Goal: Task Accomplishment & Management: Use online tool/utility

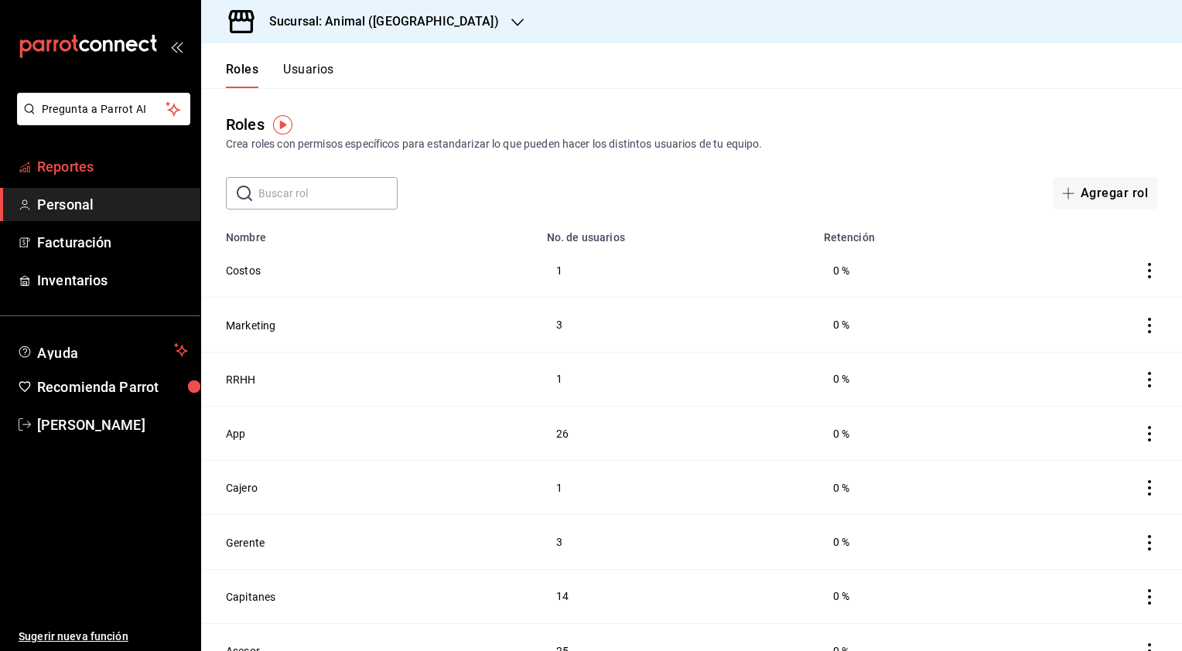
click at [77, 176] on span "Reportes" at bounding box center [112, 166] width 151 height 21
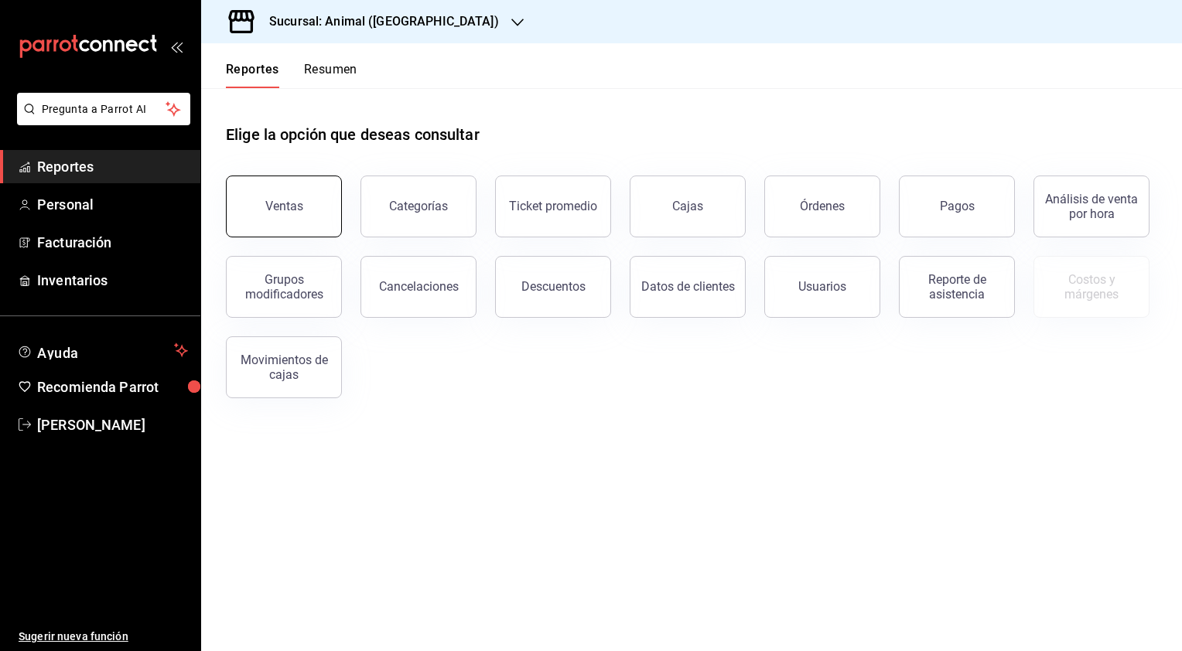
click at [285, 210] on div "Ventas" at bounding box center [284, 206] width 38 height 15
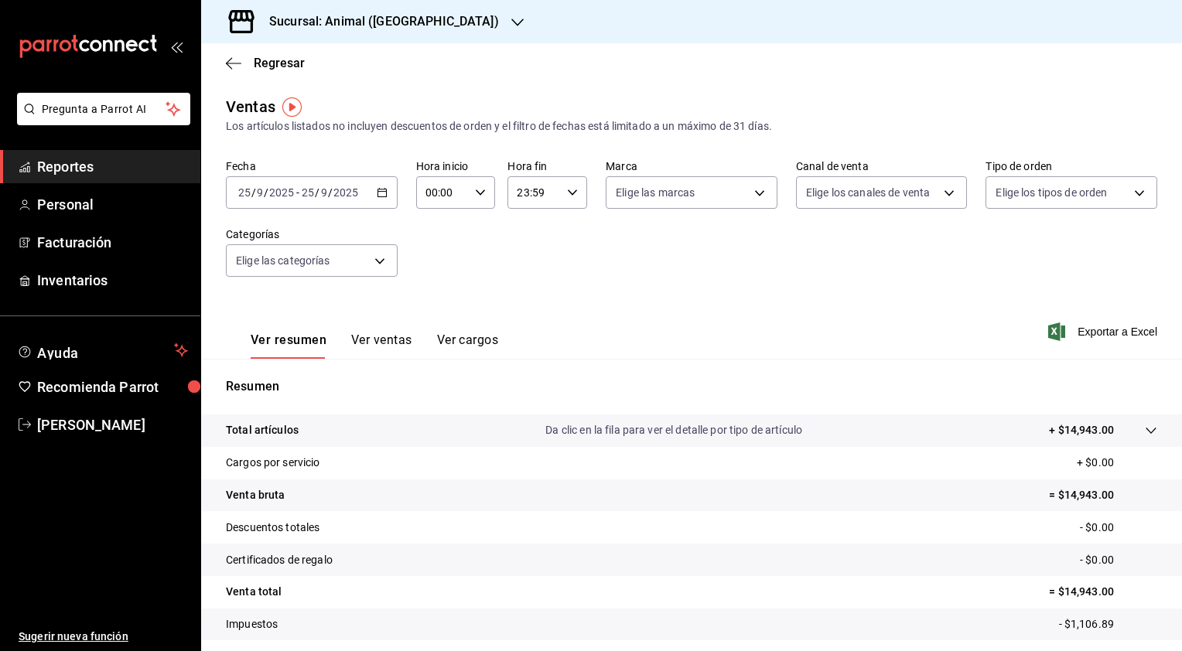
click at [377, 190] on \(Stroke\) "button" at bounding box center [381, 193] width 9 height 9
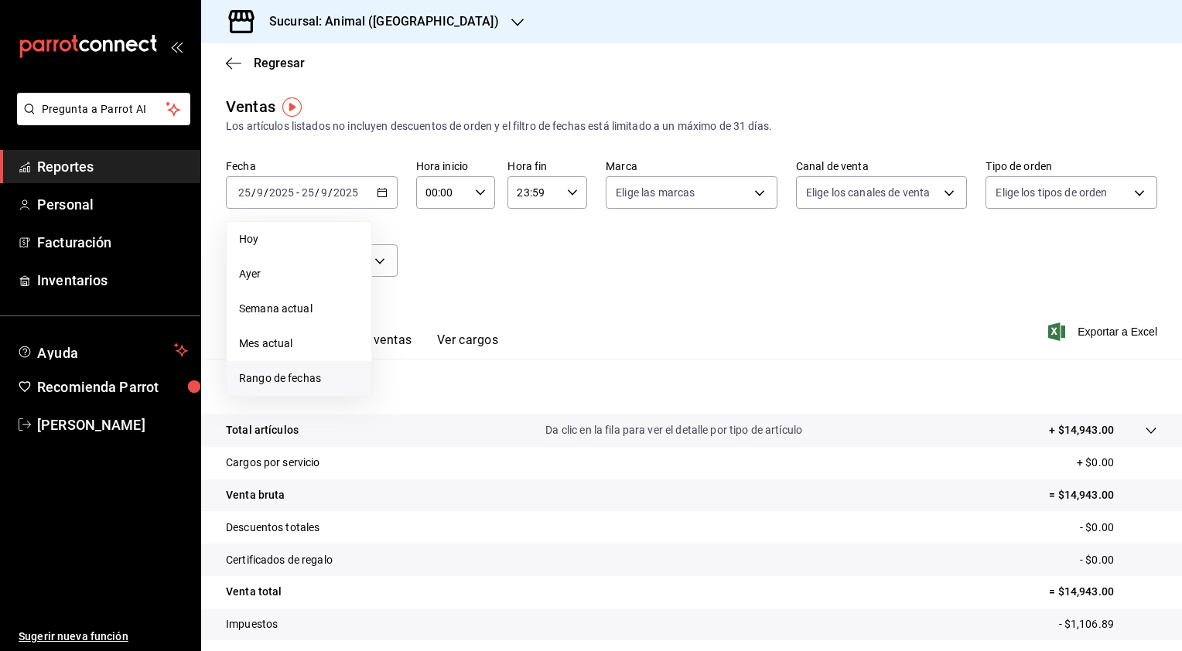
click at [275, 376] on span "Rango de fechas" at bounding box center [299, 378] width 120 height 16
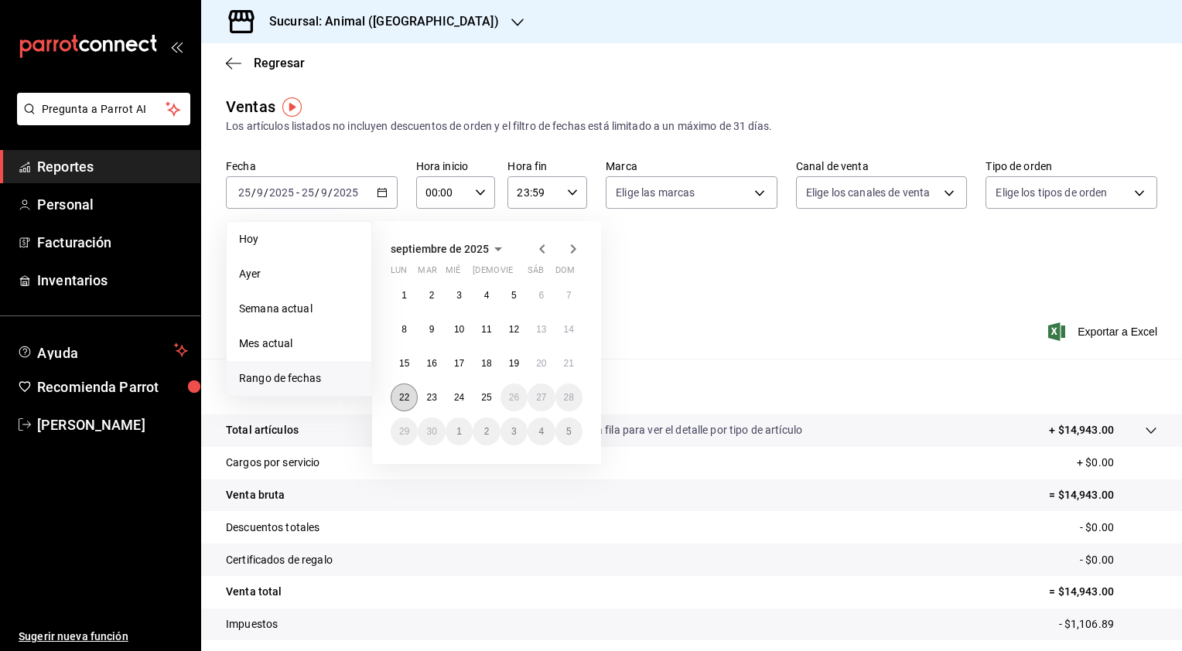
click at [406, 397] on abbr "22" at bounding box center [404, 397] width 10 height 11
click at [490, 394] on abbr "25" at bounding box center [486, 397] width 10 height 11
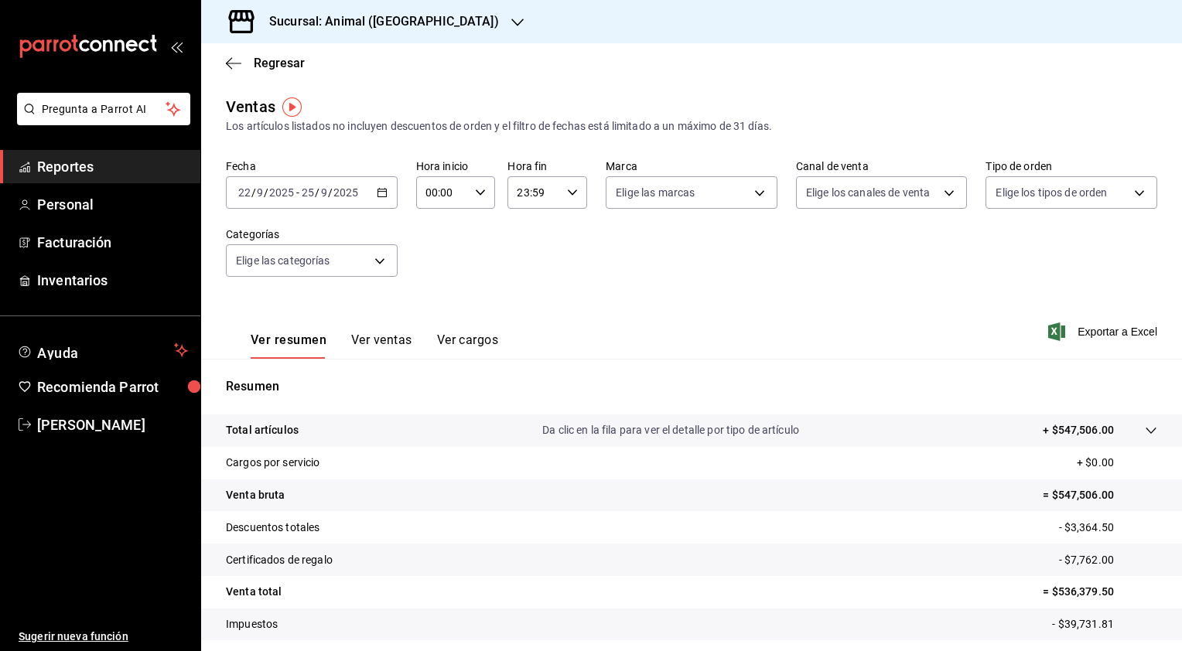
click at [477, 193] on \(Stroke\) "button" at bounding box center [480, 191] width 9 height 5
click at [434, 320] on button "02" at bounding box center [433, 306] width 33 height 31
type input "02:00"
click at [417, 198] on button "02" at bounding box center [433, 213] width 33 height 31
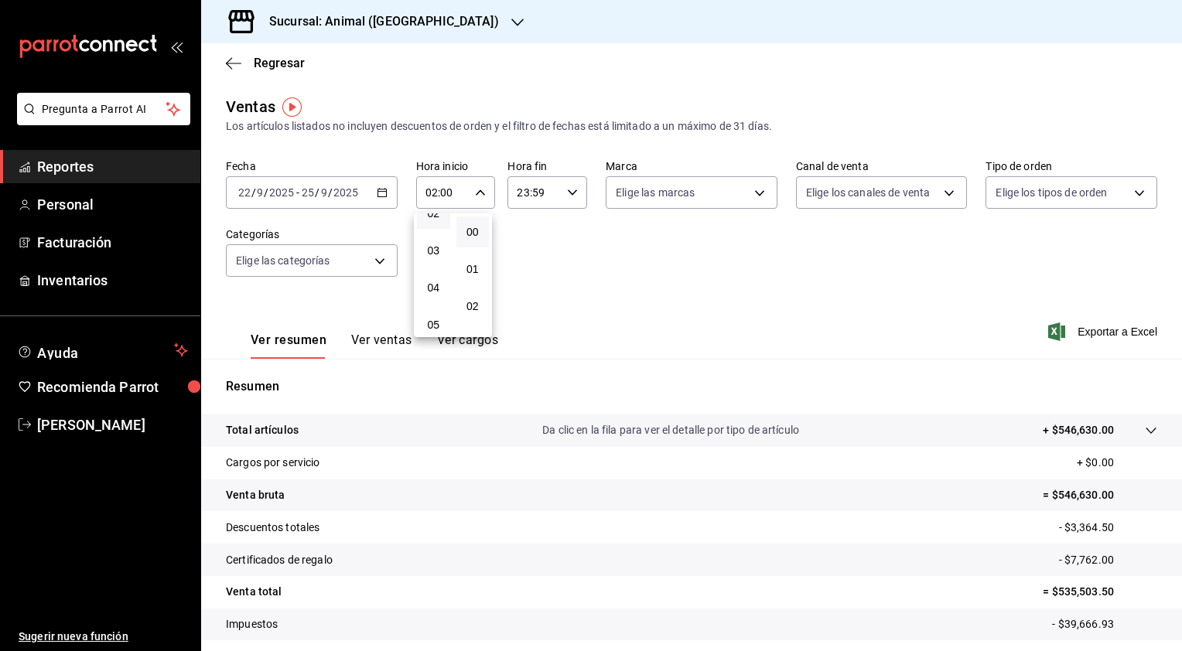
click at [571, 198] on div at bounding box center [591, 325] width 1182 height 651
click at [571, 198] on div "23:59 Hora fin" at bounding box center [547, 192] width 80 height 32
click at [519, 255] on button "21" at bounding box center [523, 244] width 33 height 31
type input "21:59"
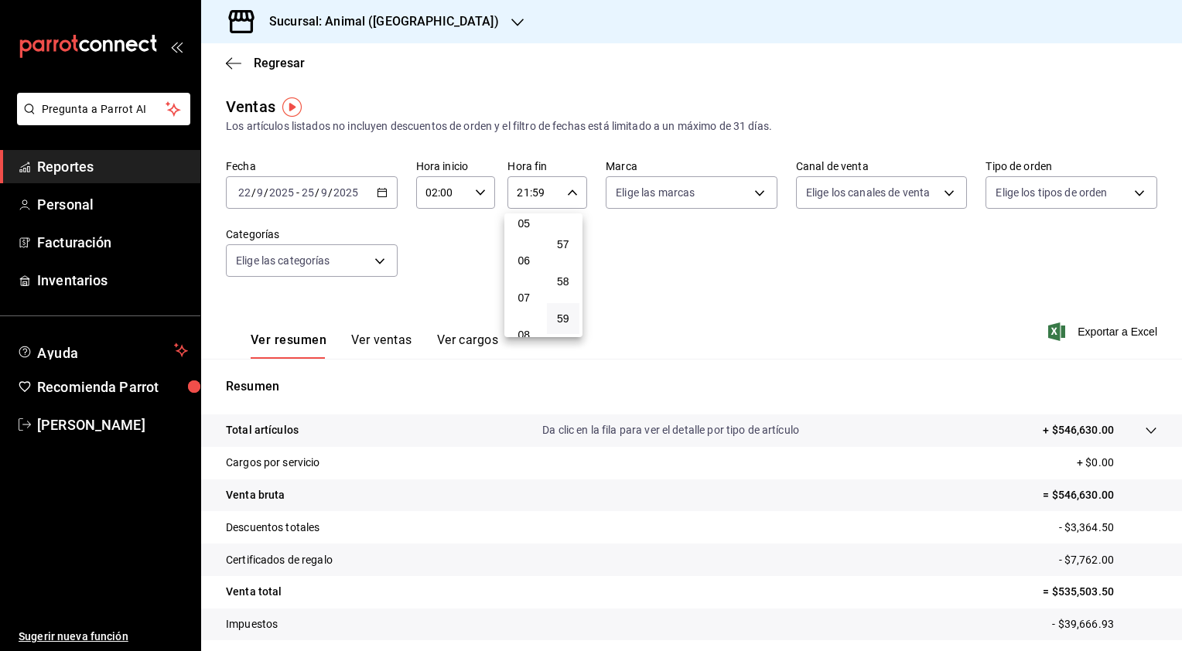
scroll to position [163, 0]
click at [519, 255] on span "05" at bounding box center [524, 254] width 15 height 12
type input "05:59"
click at [984, 333] on div at bounding box center [591, 325] width 1182 height 651
click at [1067, 339] on span "Exportar a Excel" at bounding box center [1104, 331] width 106 height 19
